Goal: Task Accomplishment & Management: Complete application form

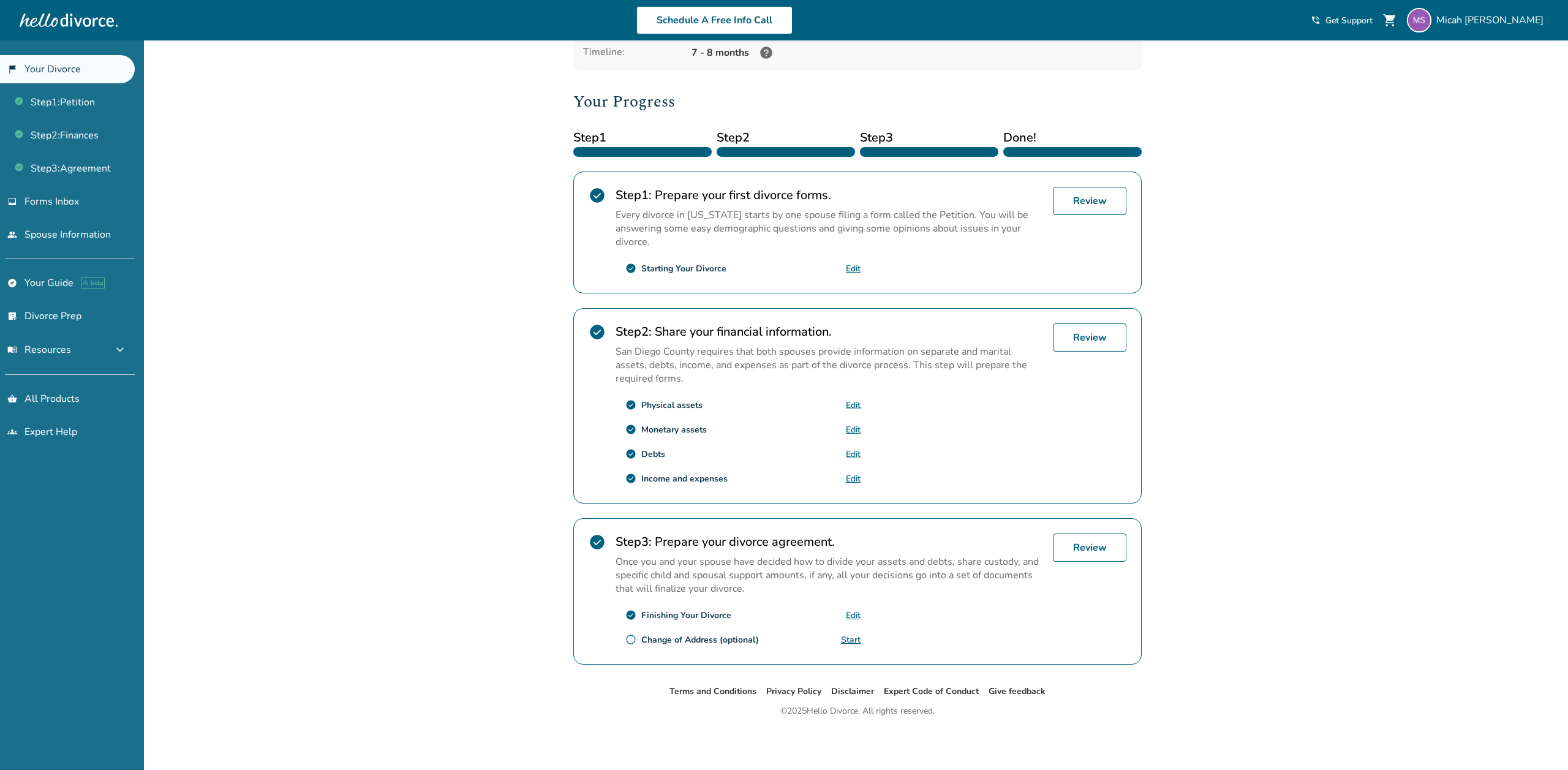
scroll to position [120, 0]
click at [853, 456] on link "Edit" at bounding box center [853, 454] width 14 height 12
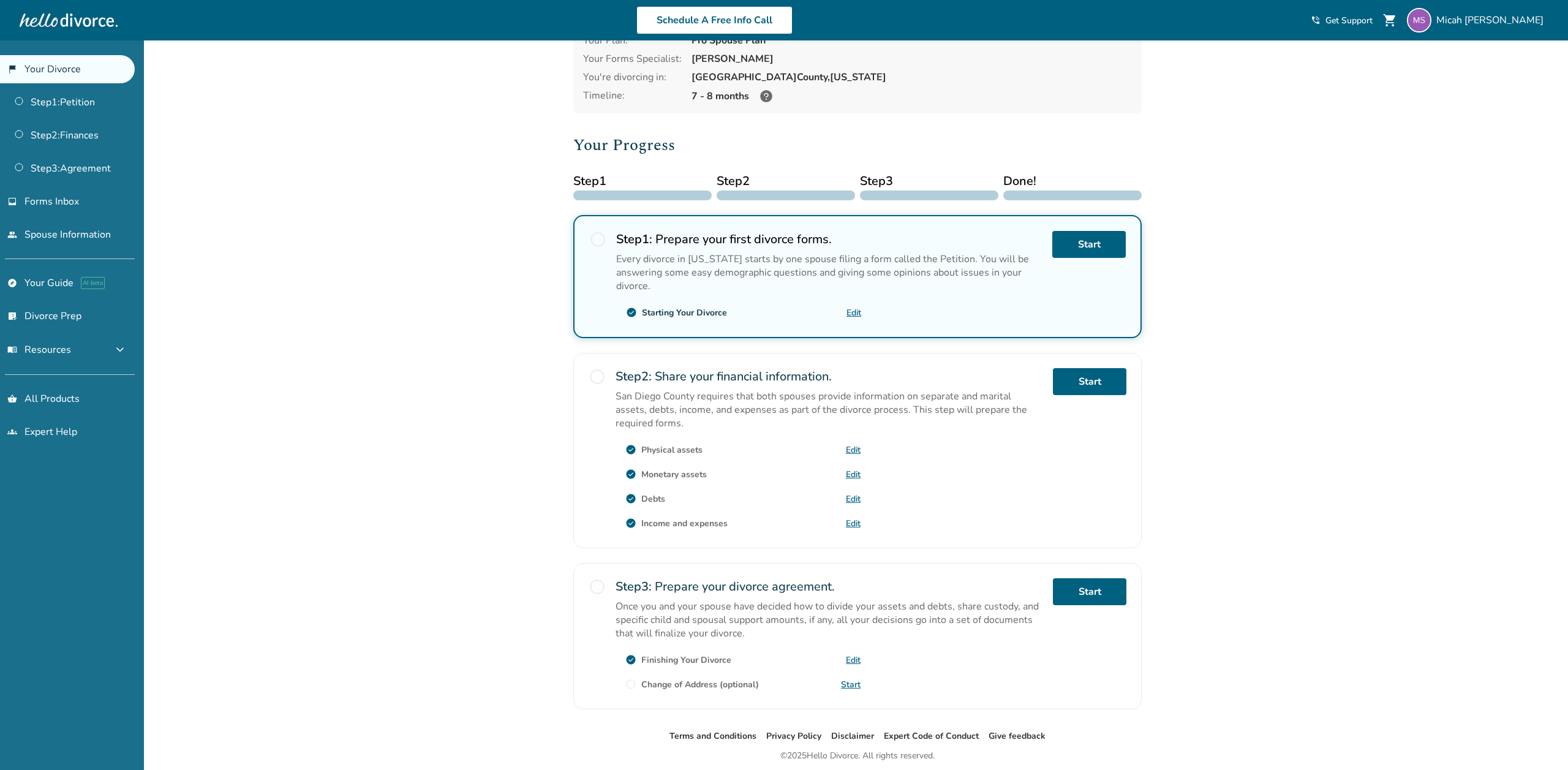
scroll to position [96, 0]
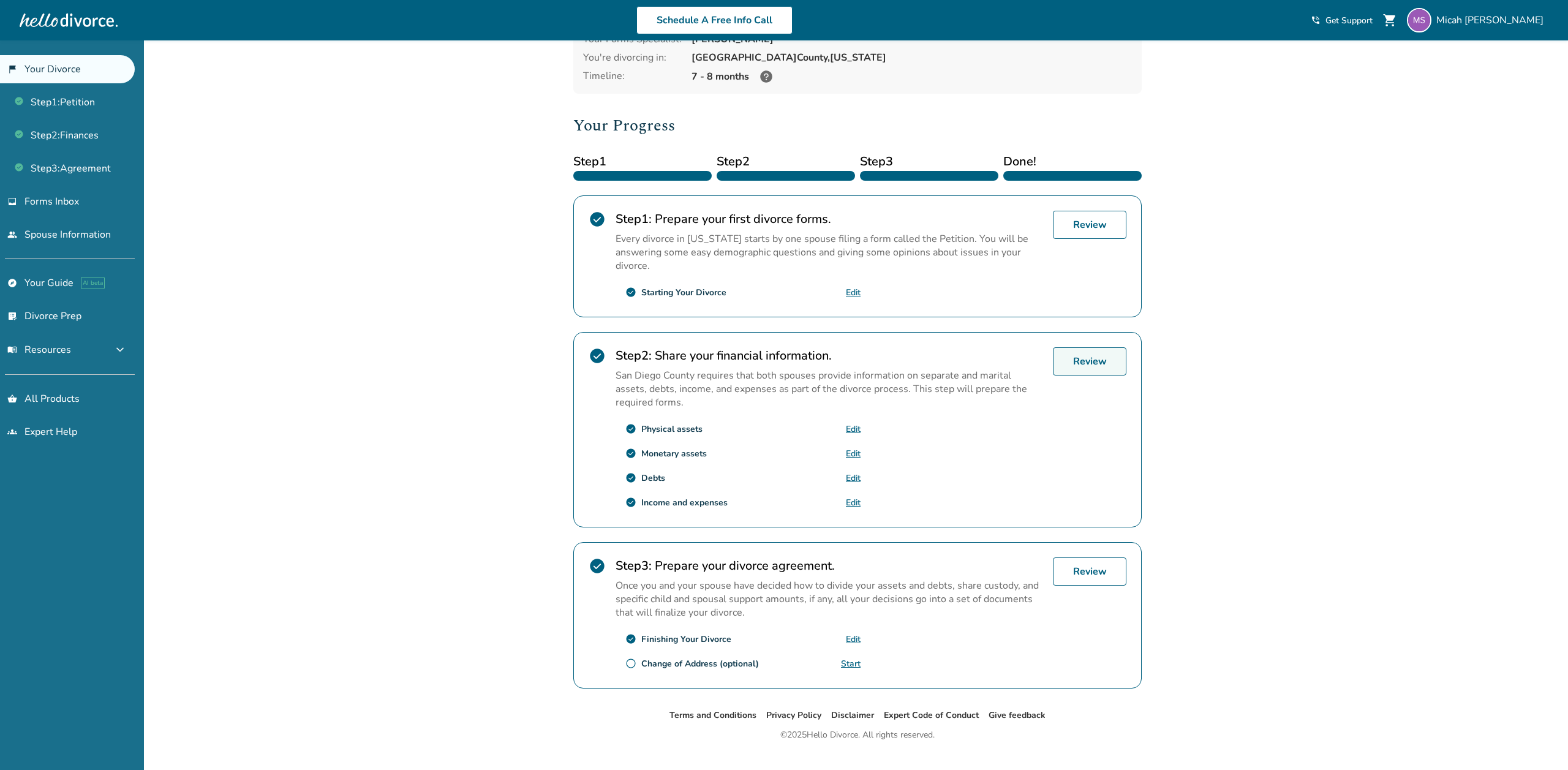
click at [1081, 365] on link "Review" at bounding box center [1089, 362] width 73 height 29
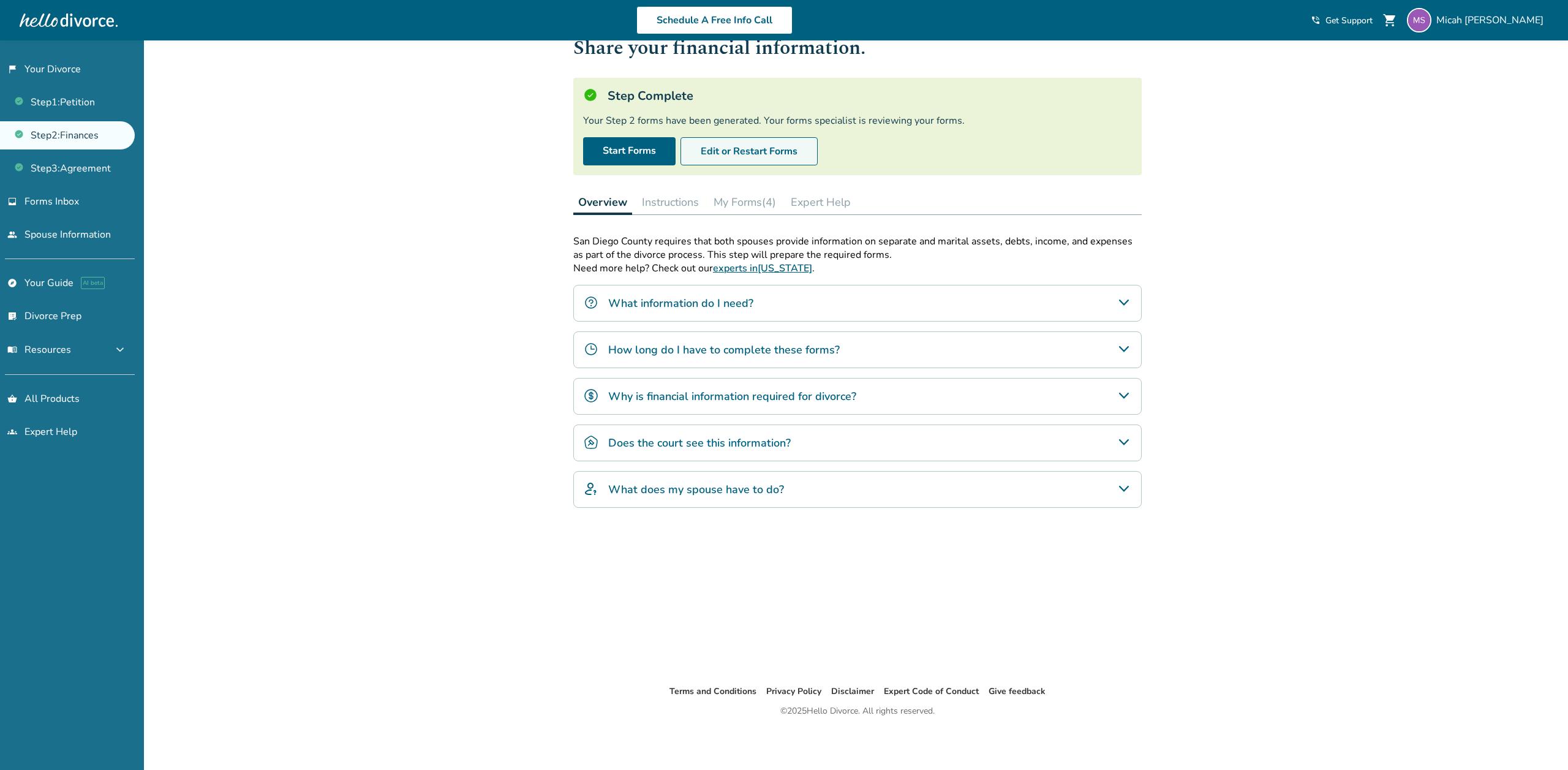
click at [744, 155] on button "Edit or Restart Forms" at bounding box center [749, 152] width 138 height 29
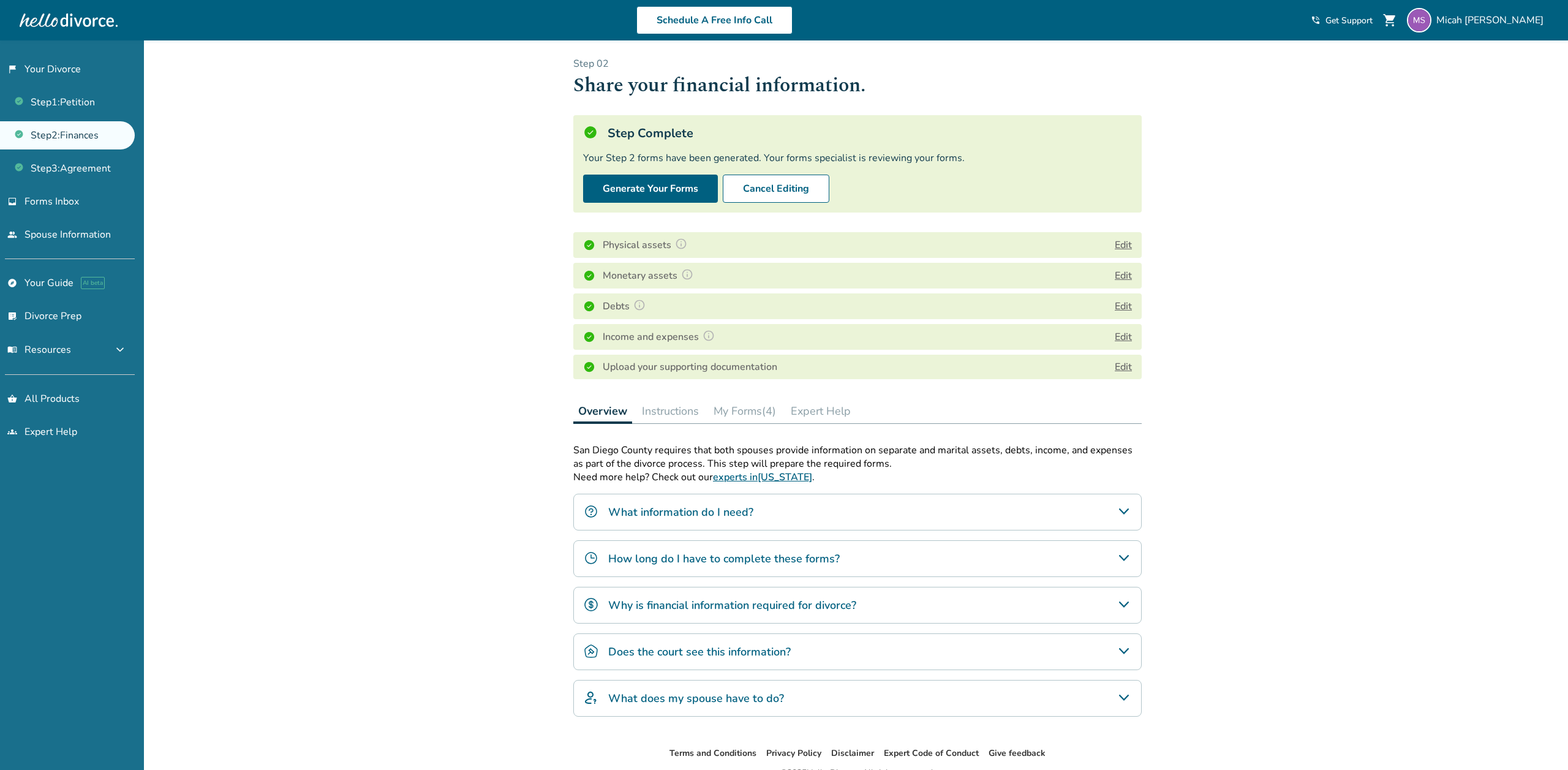
scroll to position [3, 0]
click at [1127, 281] on button "Edit" at bounding box center [1122, 275] width 17 height 14
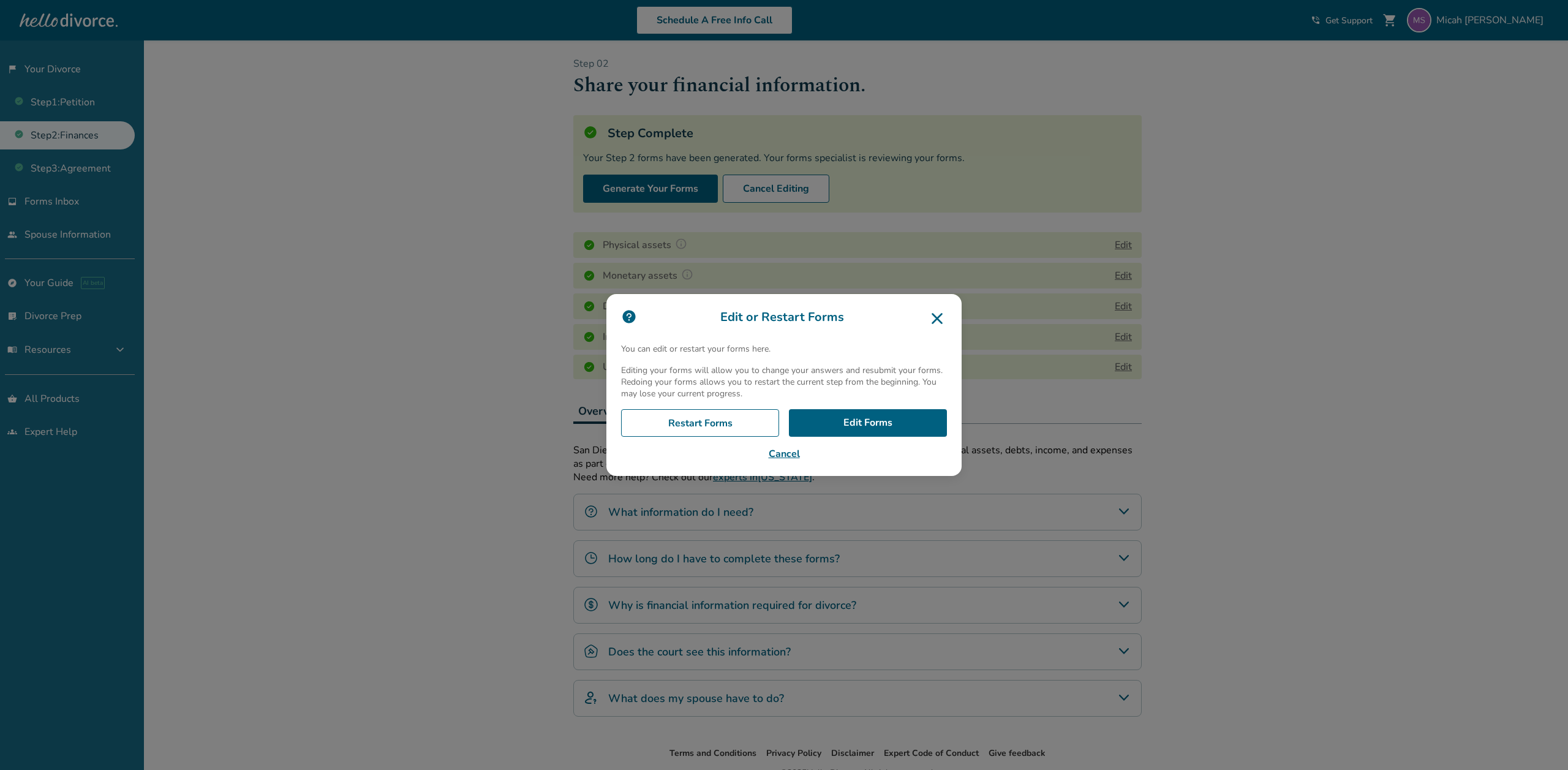
scroll to position [2, 0]
click at [938, 317] on icon at bounding box center [937, 318] width 11 height 11
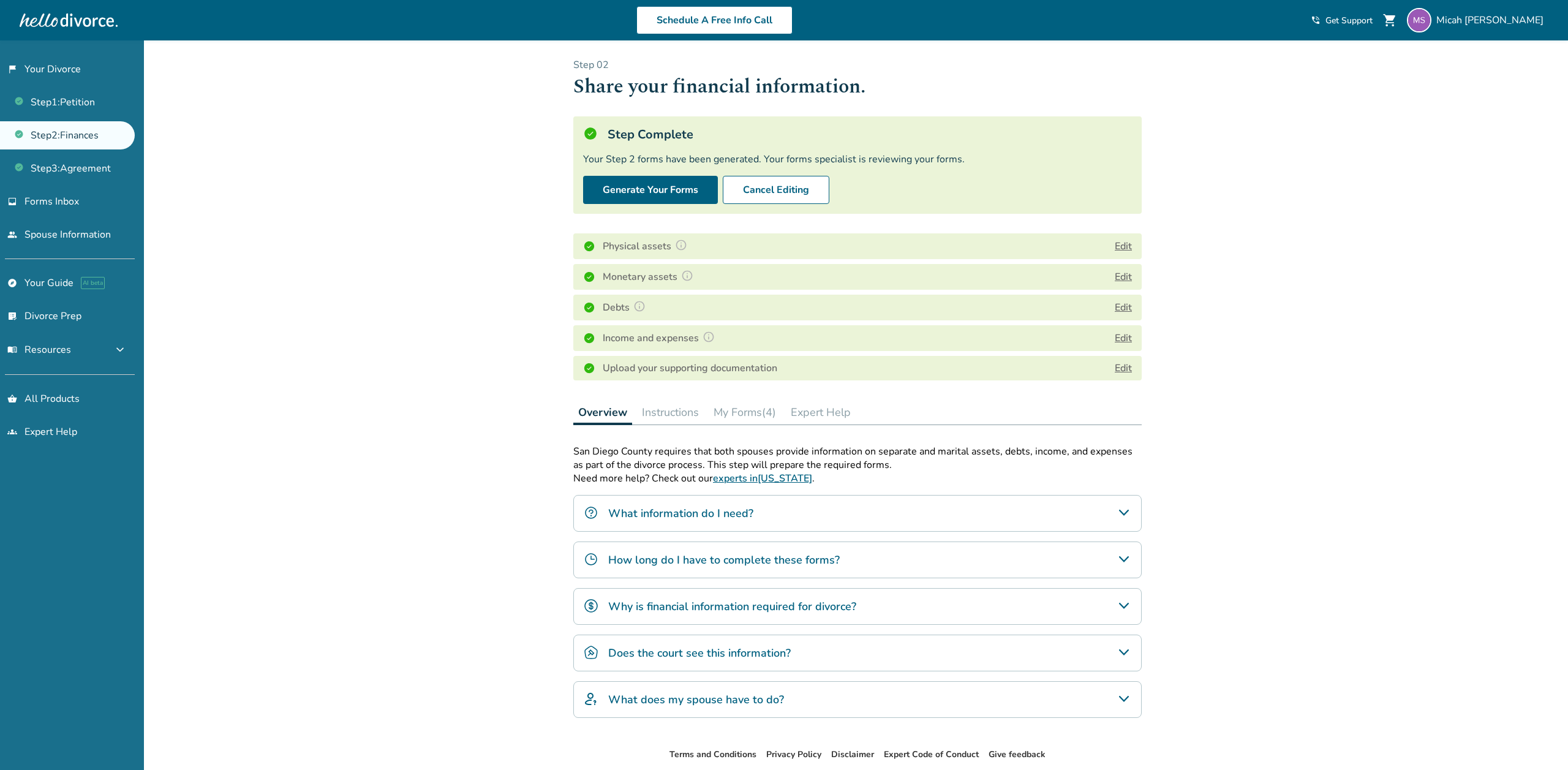
click at [1118, 310] on button "Edit" at bounding box center [1122, 307] width 17 height 14
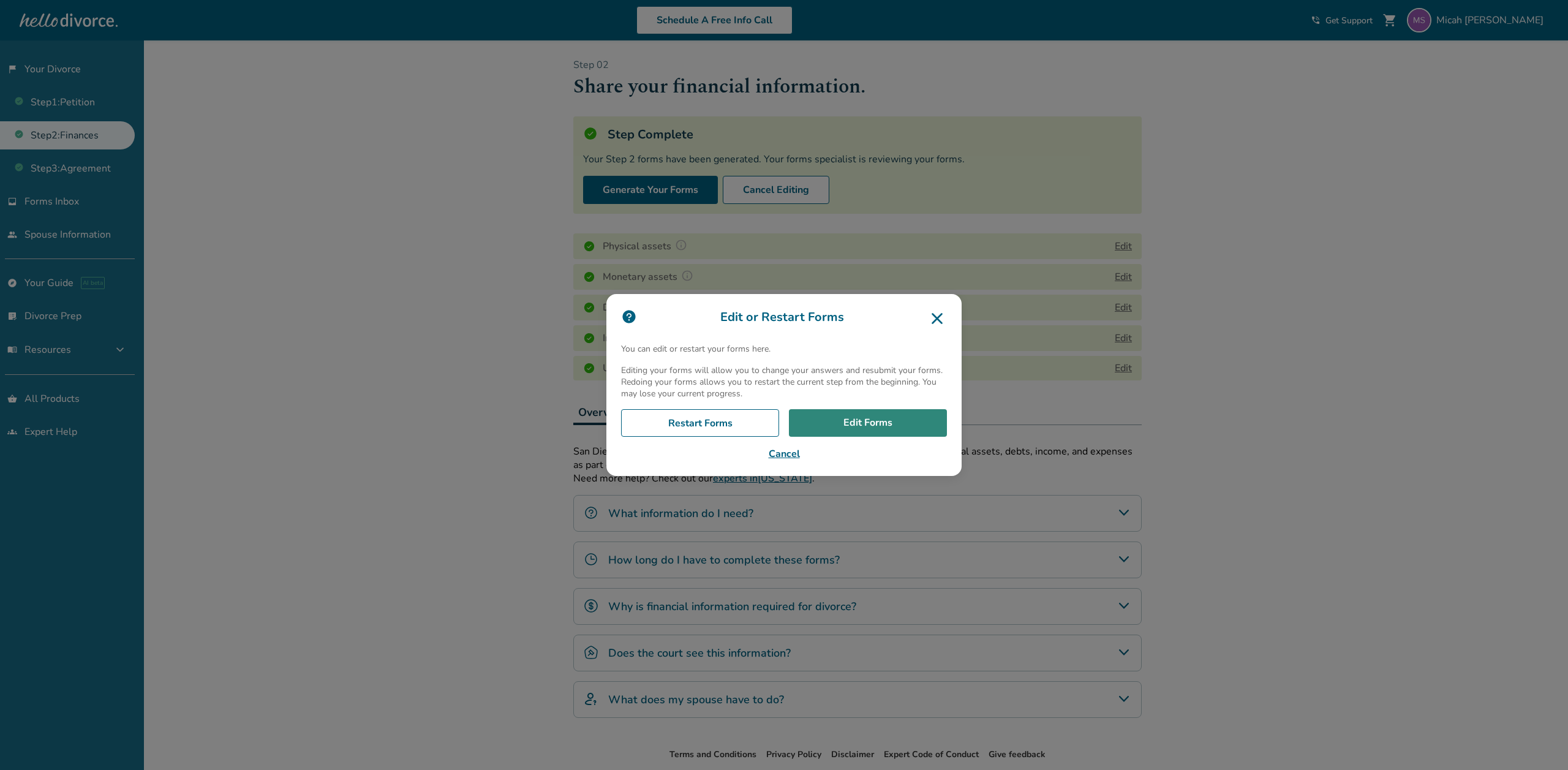
click at [890, 425] on link "Edit Forms" at bounding box center [867, 423] width 158 height 29
